Goal: Transaction & Acquisition: Purchase product/service

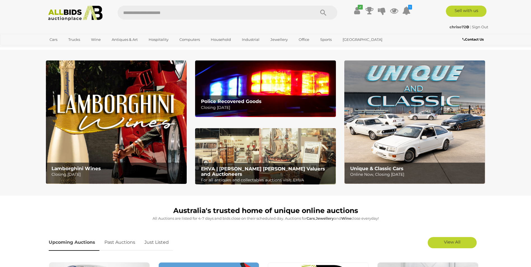
click at [237, 105] on p "Closing Tuesday 14th October" at bounding box center [267, 107] width 132 height 7
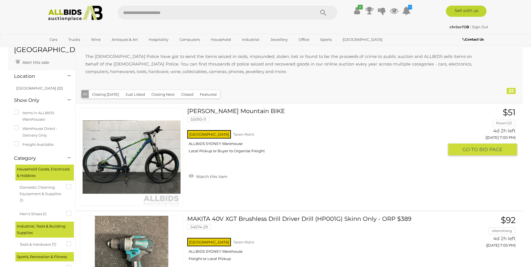
scroll to position [56, 0]
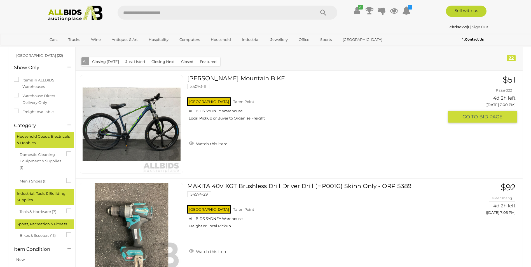
click at [153, 141] on img at bounding box center [132, 124] width 98 height 98
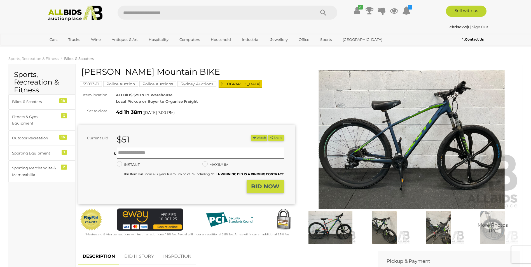
click at [380, 166] on img at bounding box center [412, 140] width 217 height 140
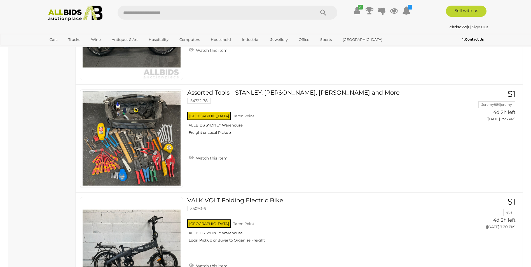
scroll to position [798, 0]
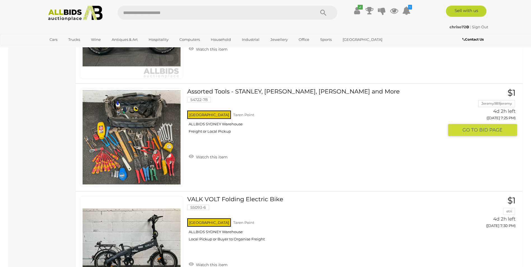
click at [131, 145] on img at bounding box center [132, 137] width 98 height 98
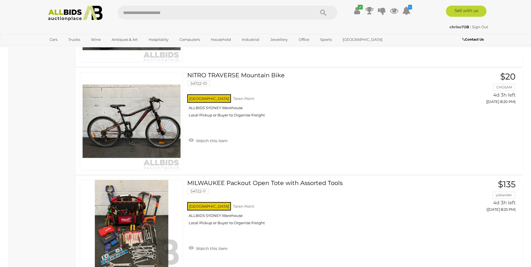
scroll to position [2000, 0]
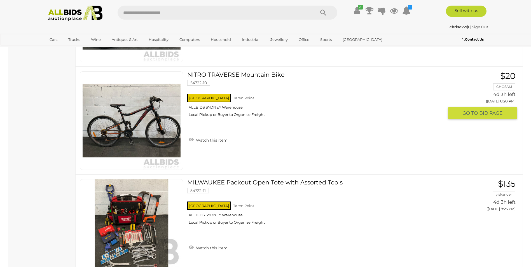
click at [134, 126] on img at bounding box center [132, 121] width 98 height 98
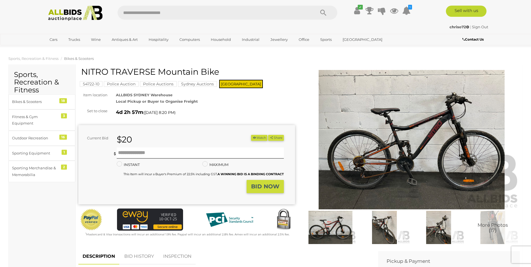
click at [414, 142] on img at bounding box center [412, 140] width 217 height 140
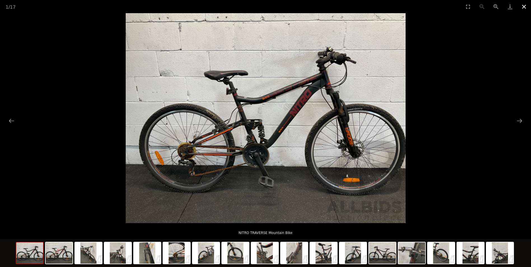
click at [523, 5] on button "Close gallery" at bounding box center [524, 6] width 14 height 13
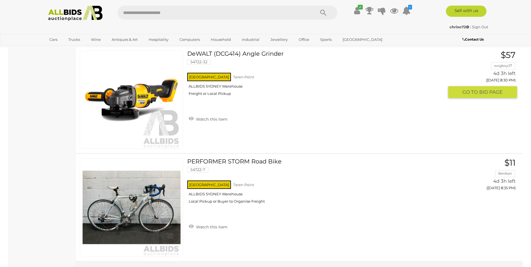
scroll to position [2234, 0]
